Goal: Navigation & Orientation: Find specific page/section

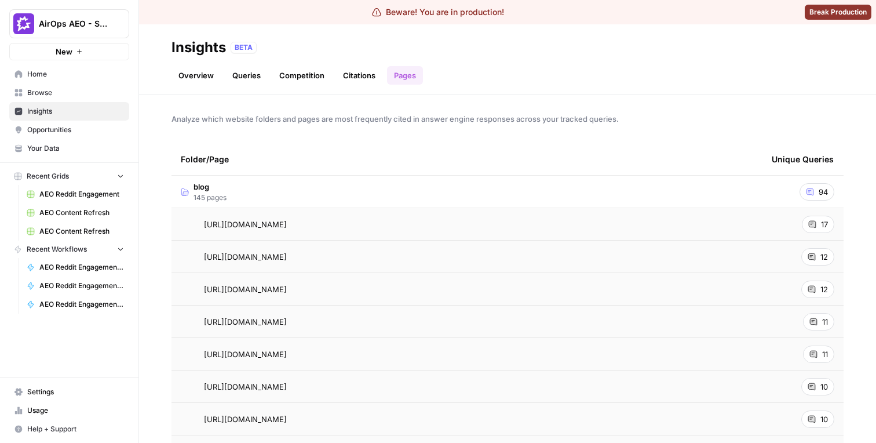
click at [64, 76] on span "Home" at bounding box center [75, 74] width 97 height 10
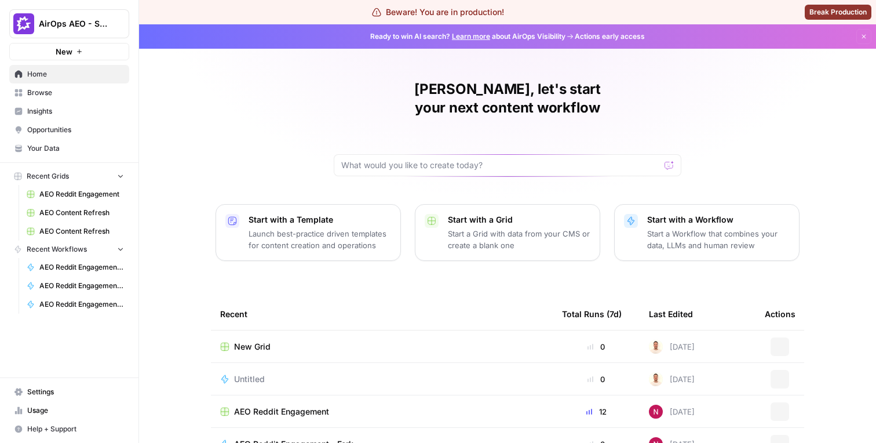
click at [72, 95] on span "Browse" at bounding box center [75, 93] width 97 height 10
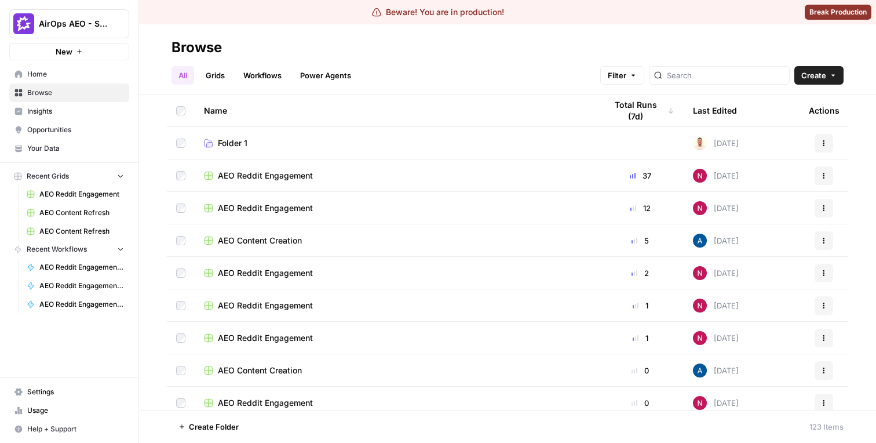
click at [225, 112] on div "Name" at bounding box center [396, 110] width 384 height 32
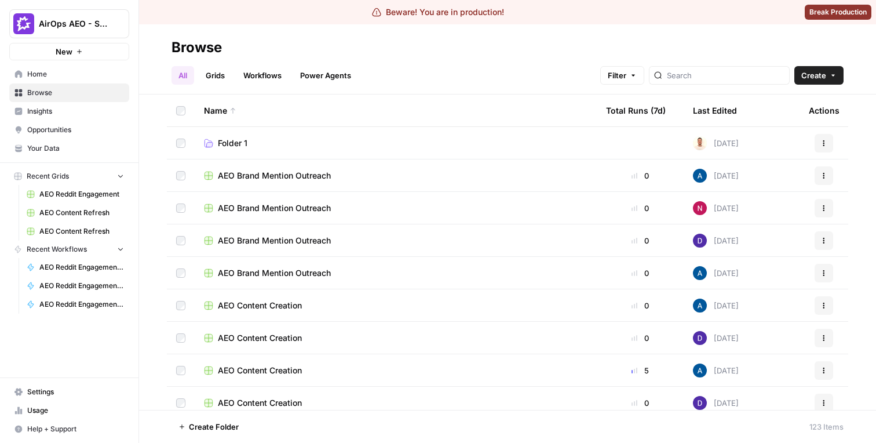
click at [225, 112] on div "Name" at bounding box center [396, 110] width 384 height 32
